Goal: Contribute content: Add original content to the website for others to see

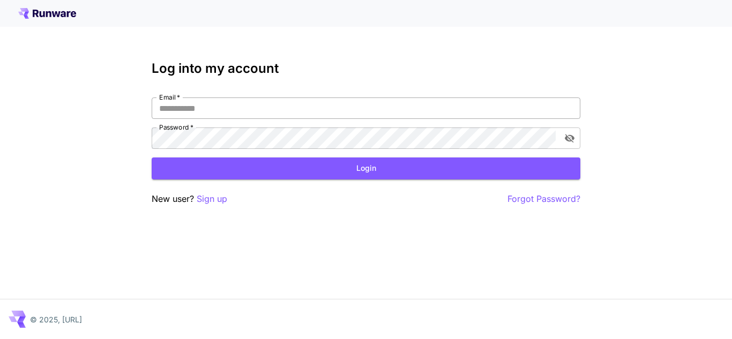
click at [227, 105] on input "Email   *" at bounding box center [366, 107] width 429 height 21
type input "**********"
click button "Login" at bounding box center [366, 168] width 429 height 22
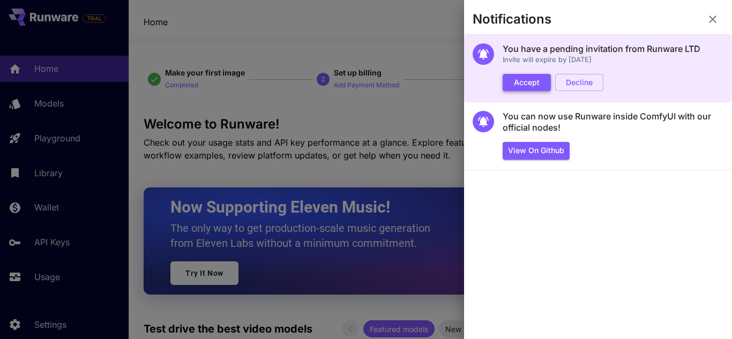
click at [534, 80] on button "Accept" at bounding box center [526, 83] width 48 height 18
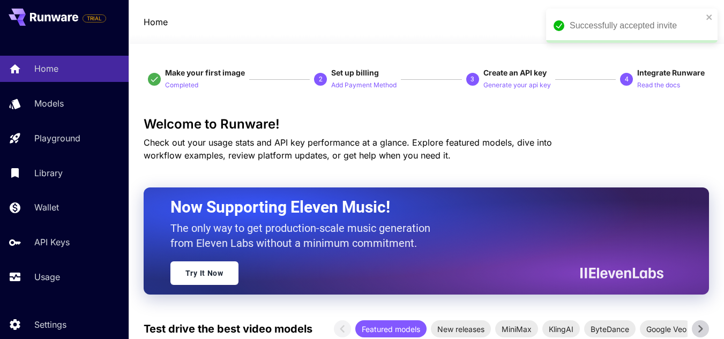
click at [712, 18] on div "Successfully accepted invite" at bounding box center [631, 26] width 171 height 34
click at [710, 18] on icon "close" at bounding box center [708, 16] width 5 height 5
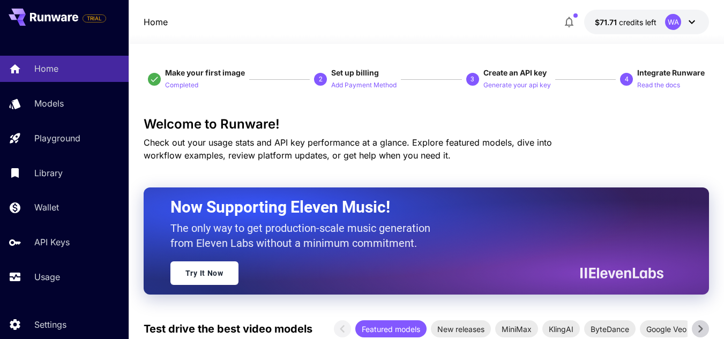
click at [665, 19] on div "WA" at bounding box center [673, 22] width 16 height 16
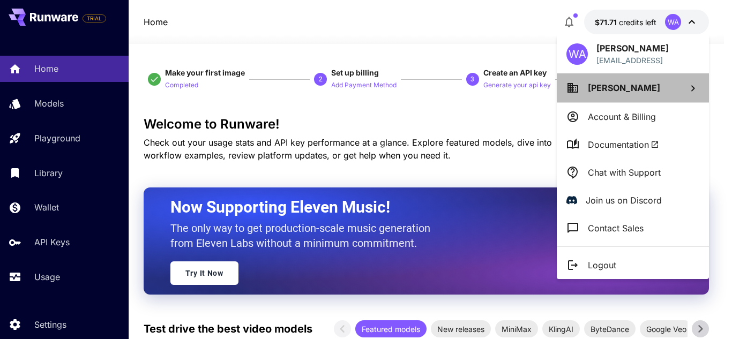
click at [639, 92] on span "[PERSON_NAME]" at bounding box center [624, 87] width 72 height 11
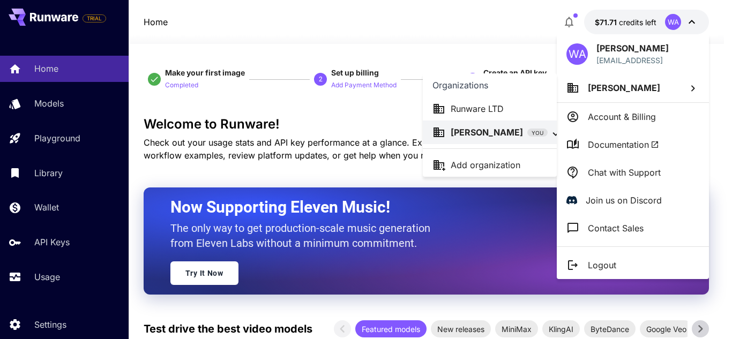
click at [491, 113] on p "Runware LTD" at bounding box center [476, 108] width 53 height 13
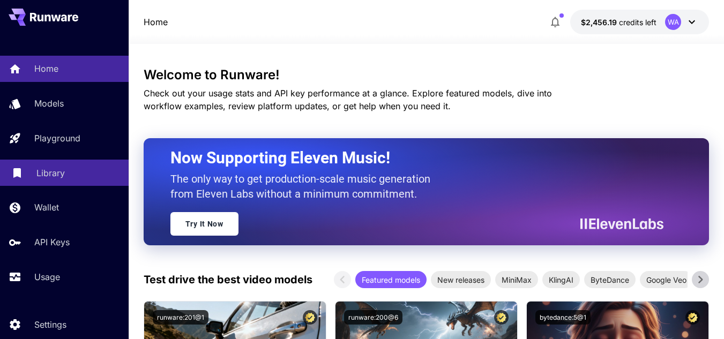
click at [51, 179] on p "Library" at bounding box center [50, 173] width 28 height 13
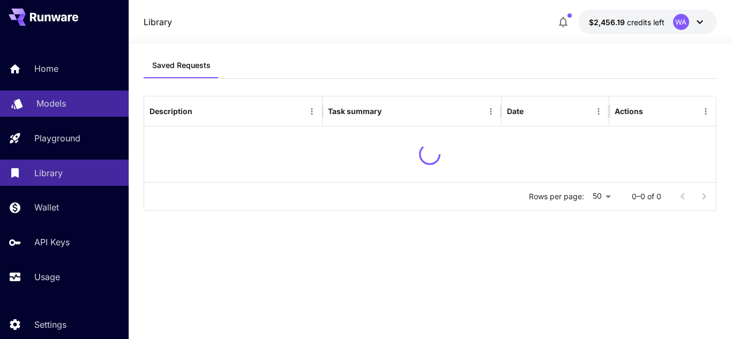
click at [41, 106] on p "Models" at bounding box center [50, 103] width 29 height 13
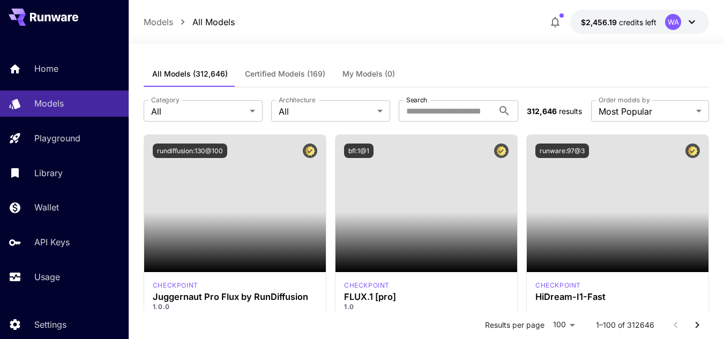
click at [373, 71] on span "My Models (0)" at bounding box center [368, 74] width 52 height 10
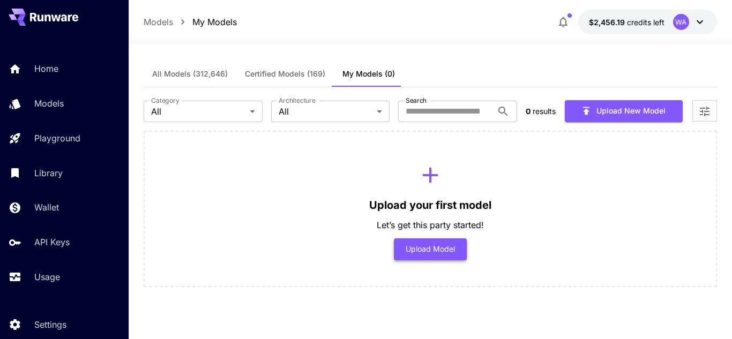
click at [424, 252] on button "Upload Model" at bounding box center [430, 249] width 73 height 22
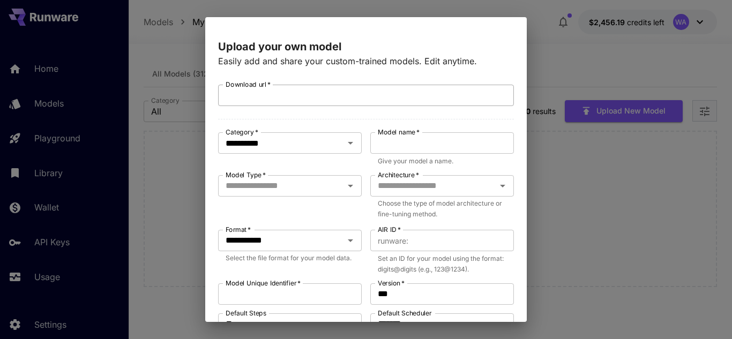
click at [331, 101] on input "Download url   *" at bounding box center [366, 95] width 296 height 21
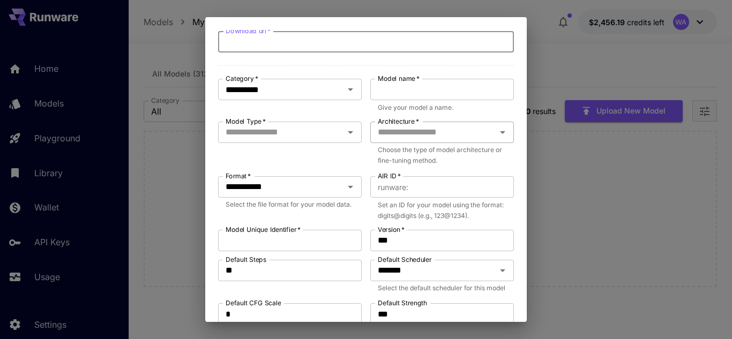
click at [409, 136] on div "Architecture   * Architecture   *" at bounding box center [442, 132] width 144 height 21
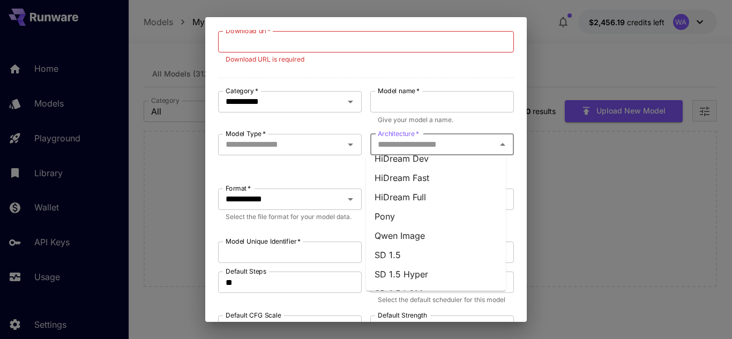
scroll to position [161, 0]
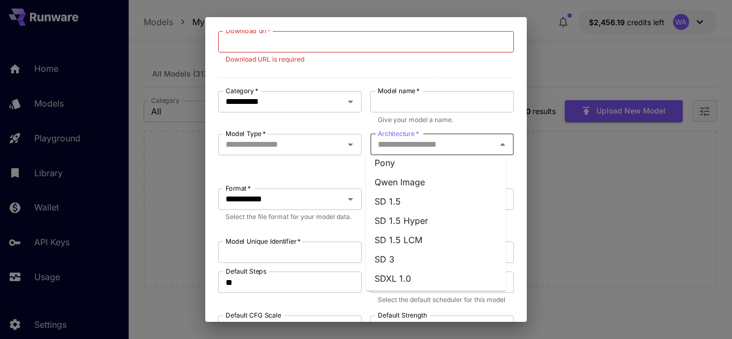
click at [391, 165] on li "Pony" at bounding box center [436, 162] width 140 height 19
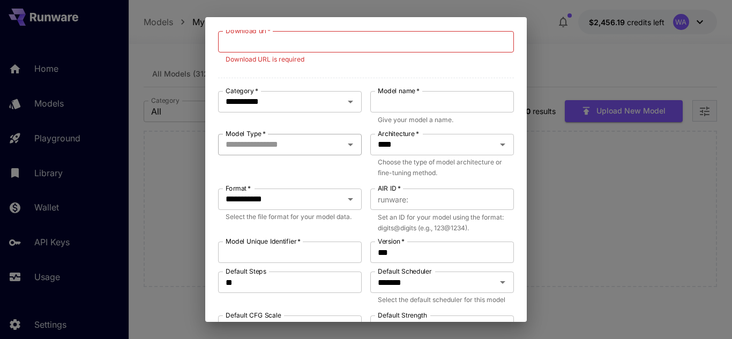
click at [295, 149] on input "Model Type   *" at bounding box center [280, 144] width 119 height 15
click at [270, 169] on li "Base" at bounding box center [288, 169] width 140 height 19
click at [414, 197] on input "AIR ID   *" at bounding box center [462, 199] width 101 height 21
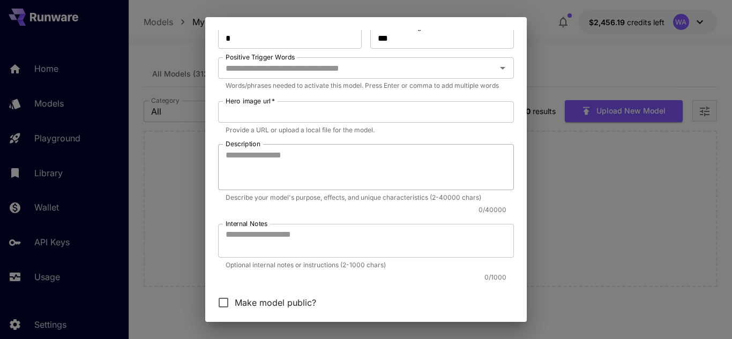
scroll to position [415, 0]
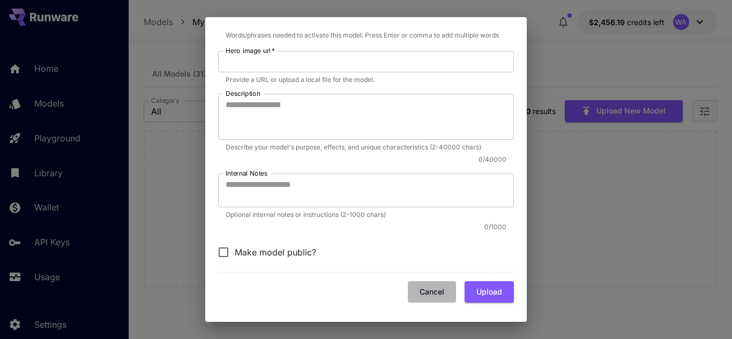
click at [422, 291] on button "Cancel" at bounding box center [432, 292] width 48 height 22
